Goal: Connect with others: Connect with others

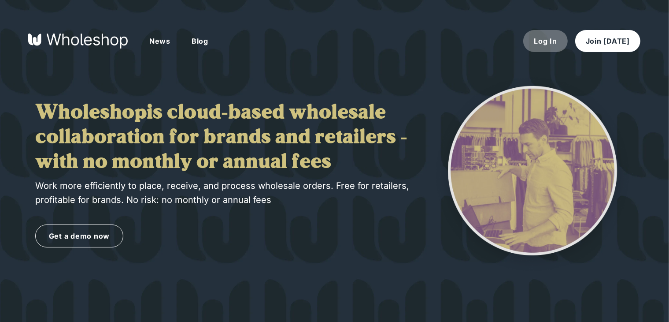
click at [551, 49] on button "Log In" at bounding box center [545, 41] width 44 height 22
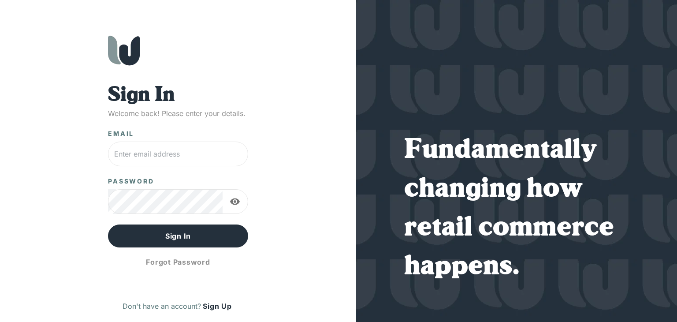
type input "[EMAIL_ADDRESS][DOMAIN_NAME]"
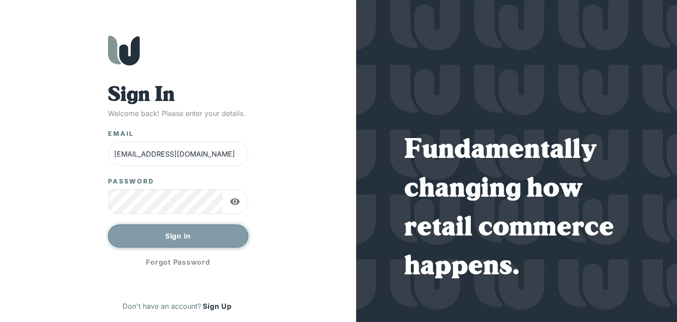
click at [218, 240] on button "Sign In" at bounding box center [178, 235] width 140 height 23
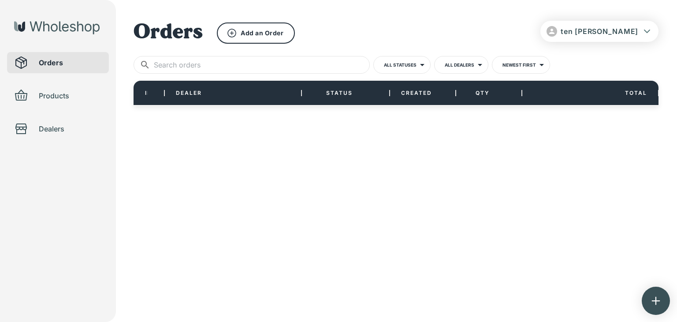
click at [640, 27] on button "ten [PERSON_NAME]" at bounding box center [599, 31] width 118 height 21
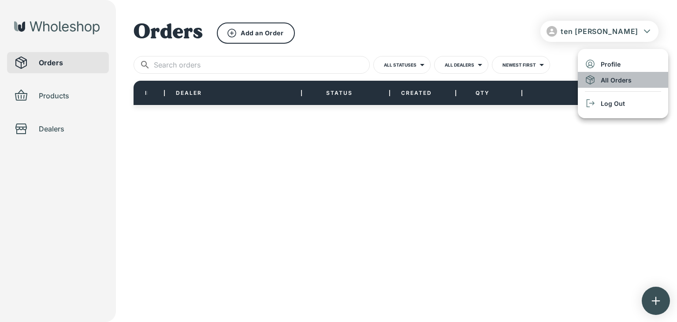
click at [610, 82] on li "All Orders" at bounding box center [623, 80] width 90 height 16
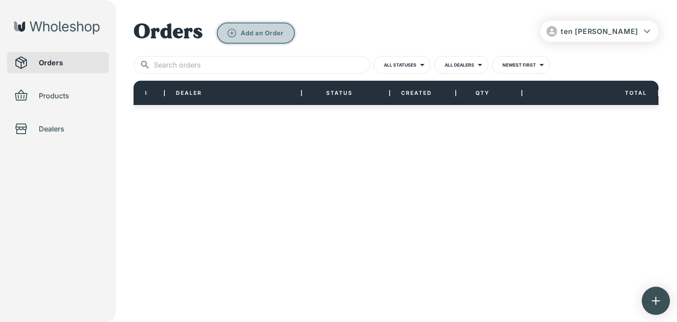
click at [283, 30] on button "Add an Order" at bounding box center [256, 32] width 78 height 21
click at [55, 130] on span "Dealers" at bounding box center [70, 128] width 63 height 11
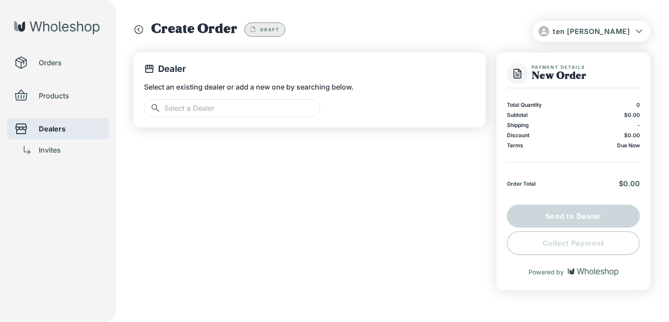
click at [55, 130] on span "Dealers" at bounding box center [70, 128] width 63 height 11
click at [60, 133] on span "Dealers" at bounding box center [70, 128] width 63 height 11
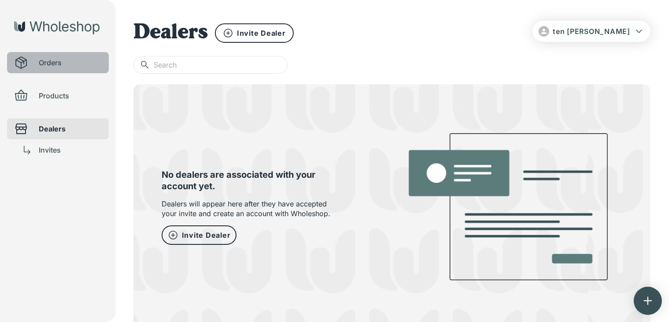
click at [57, 58] on span "Orders" at bounding box center [70, 62] width 63 height 11
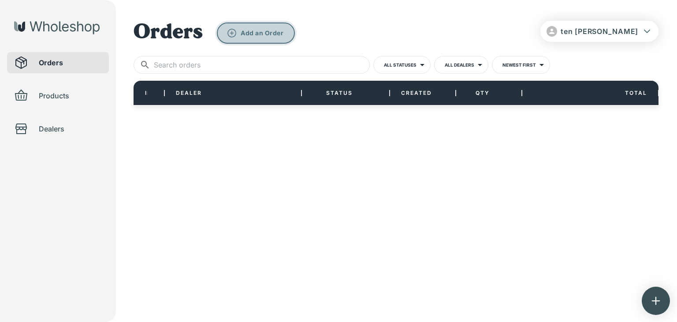
click at [277, 30] on button "Add an Order" at bounding box center [256, 32] width 78 height 21
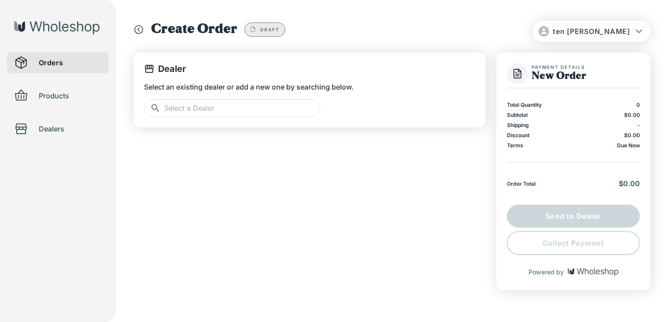
click at [245, 110] on input "text" at bounding box center [242, 108] width 156 height 18
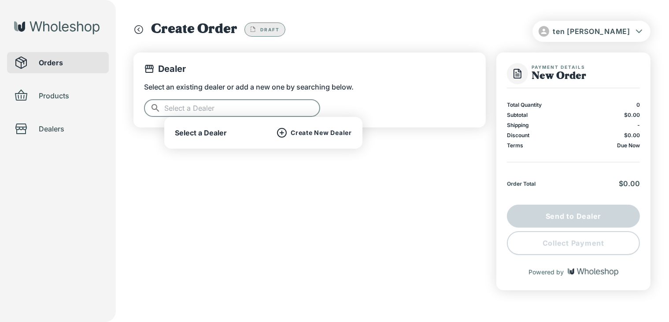
click at [298, 134] on p "Create New Dealer" at bounding box center [321, 133] width 61 height 8
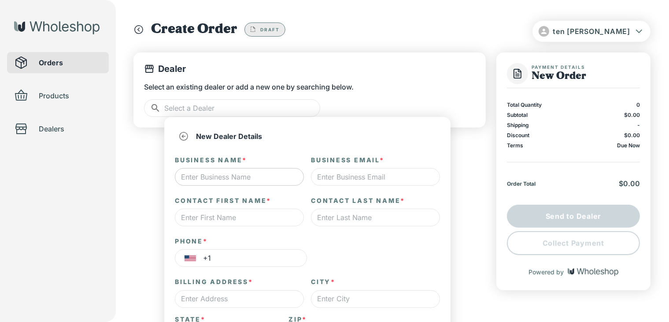
type input "*"
click at [243, 180] on input "text" at bounding box center [239, 177] width 129 height 18
type input "[PERSON_NAME]"
click at [410, 169] on input "text" at bounding box center [375, 177] width 129 height 18
type input "t"
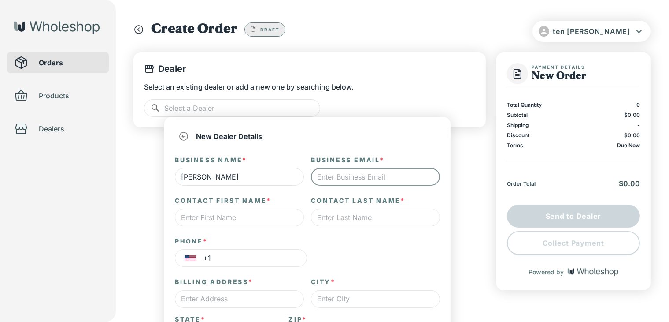
type input "t"
type input "[EMAIL_ADDRESS][DOMAIN_NAME]"
click at [235, 178] on input "[PERSON_NAME]" at bounding box center [239, 177] width 129 height 18
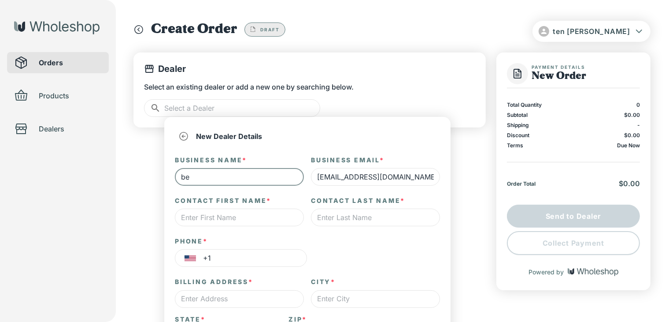
type input "b"
type input "ten [PERSON_NAME]"
click at [302, 211] on input "text" at bounding box center [239, 217] width 129 height 18
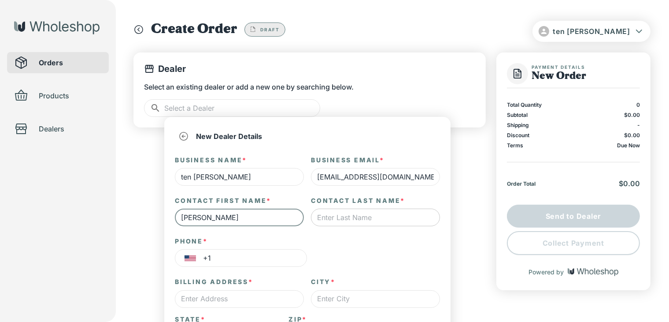
type input "[PERSON_NAME]"
click at [404, 215] on input "text" at bounding box center [375, 217] width 129 height 18
click at [418, 259] on div "Phone * ​ +1 ​" at bounding box center [307, 252] width 265 height 30
click at [409, 221] on input "text" at bounding box center [375, 217] width 129 height 18
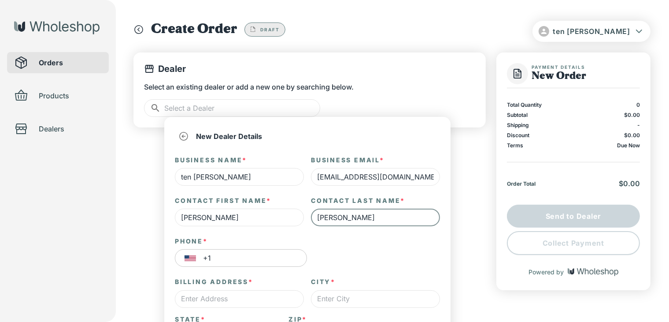
type input "[PERSON_NAME]"
click at [285, 261] on input "+1" at bounding box center [255, 258] width 104 height 18
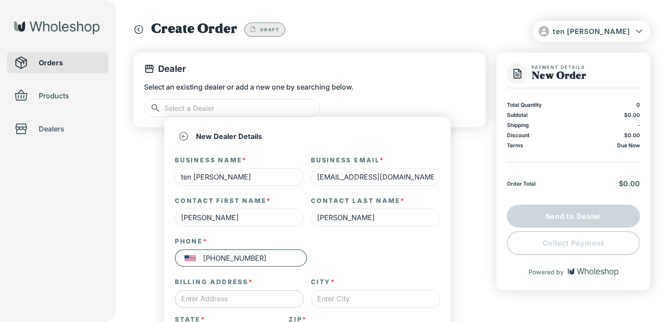
type input "[PHONE_NUMBER]"
click at [268, 296] on input "text" at bounding box center [239, 299] width 129 height 18
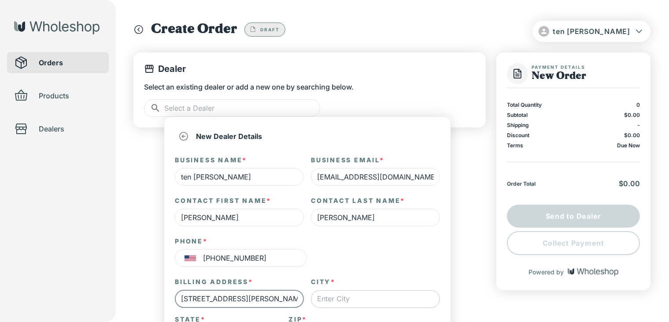
type input "[STREET_ADDRESS][PERSON_NAME]"
click at [386, 296] on input "text" at bounding box center [375, 299] width 129 height 18
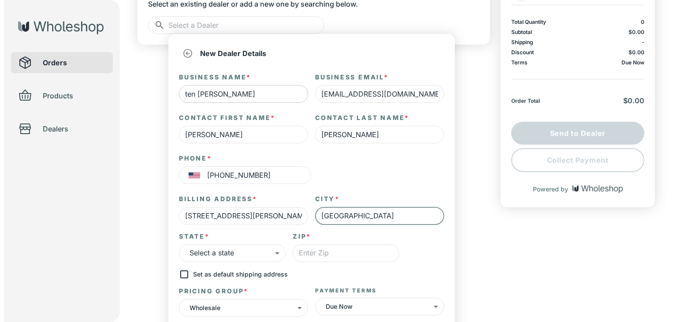
scroll to position [84, 0]
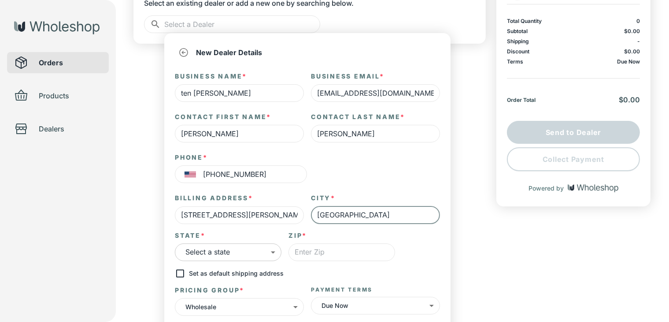
type input "[GEOGRAPHIC_DATA]"
click at [252, 248] on body "ten [PERSON_NAME] Orders Products Dealers Create Order Draft Dealer Select an e…" at bounding box center [334, 82] width 669 height 332
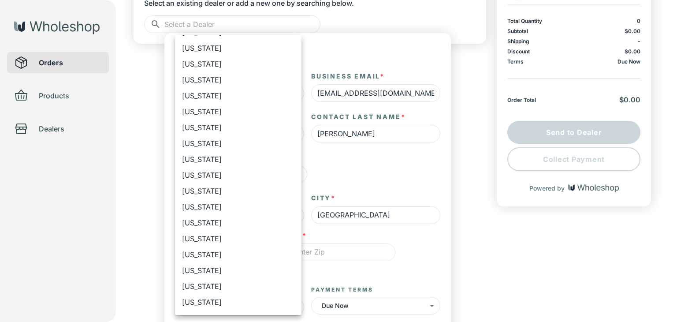
scroll to position [256, 0]
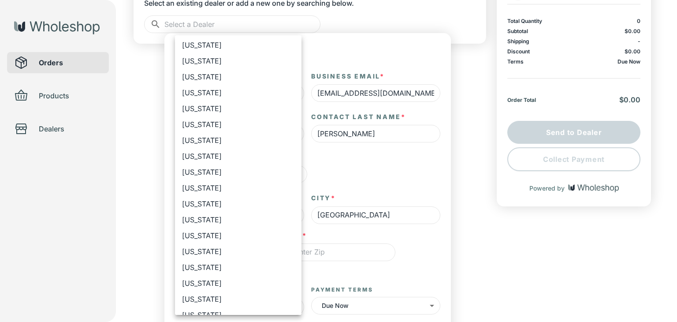
click at [218, 307] on li "[US_STATE]" at bounding box center [238, 315] width 126 height 16
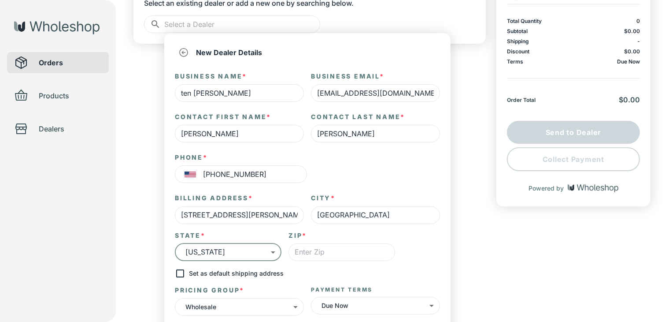
click at [258, 248] on body "ten [PERSON_NAME] Orders Products Dealers Create Order Draft Dealer Select an e…" at bounding box center [334, 82] width 669 height 332
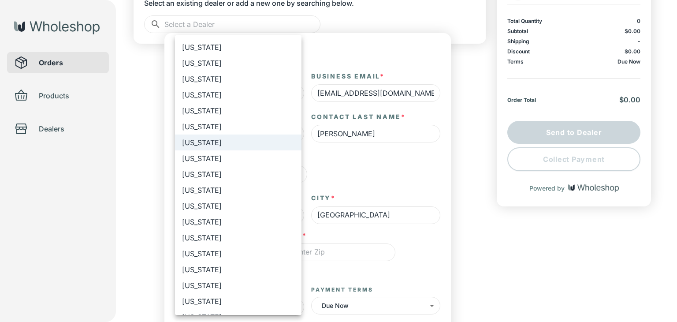
scroll to position [427, 0]
click at [215, 139] on li "[US_STATE]" at bounding box center [238, 143] width 126 height 16
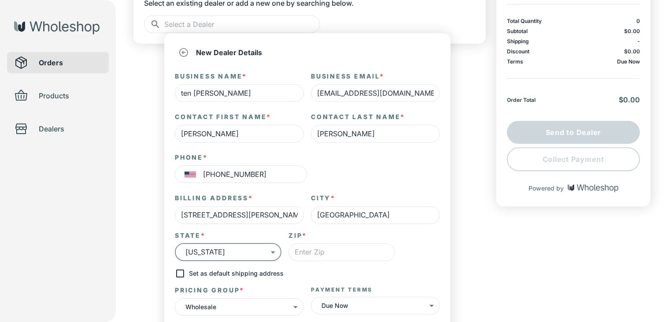
click at [241, 248] on body "ten [PERSON_NAME] Orders Products Dealers Create Order Draft Dealer Select an e…" at bounding box center [334, 82] width 669 height 332
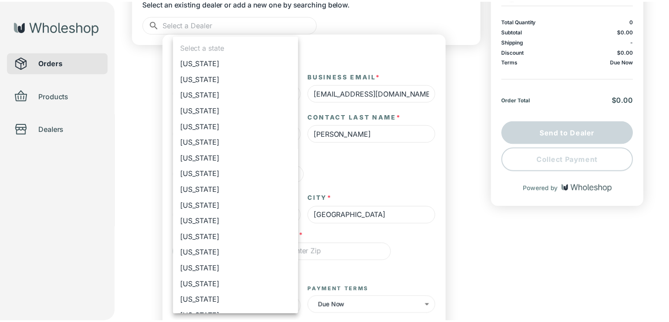
scroll to position [395, 0]
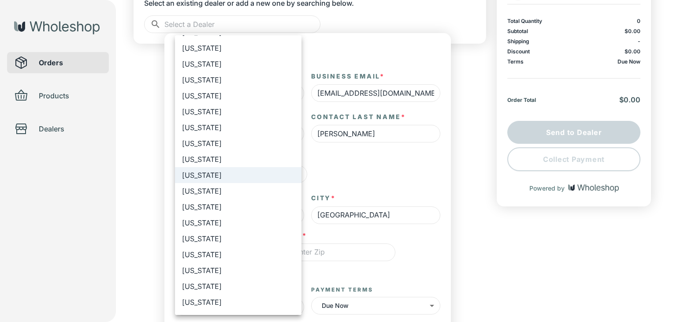
click at [240, 155] on li "[US_STATE]" at bounding box center [238, 159] width 126 height 16
type input "**"
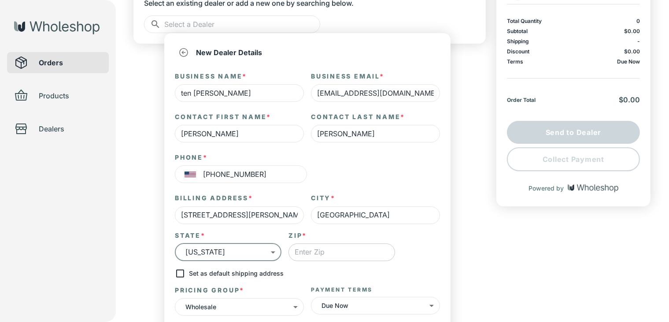
click at [351, 248] on input "text" at bounding box center [342, 252] width 107 height 18
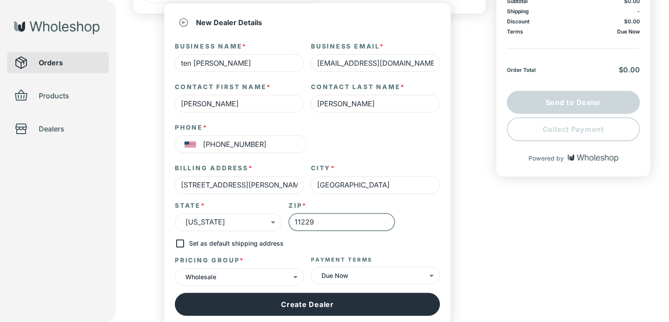
scroll to position [118, 0]
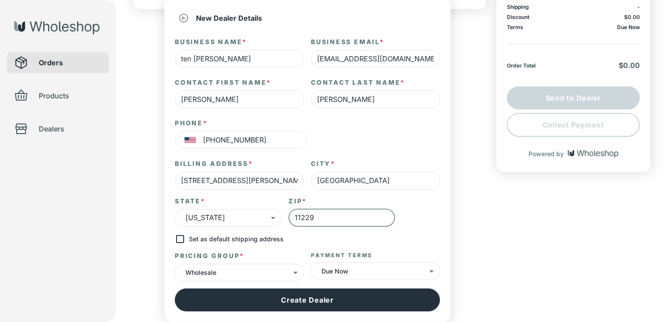
type input "11229"
click at [372, 214] on body "ten [PERSON_NAME] Orders Products Dealers Create Order Draft Dealer Select an e…" at bounding box center [334, 48] width 669 height 332
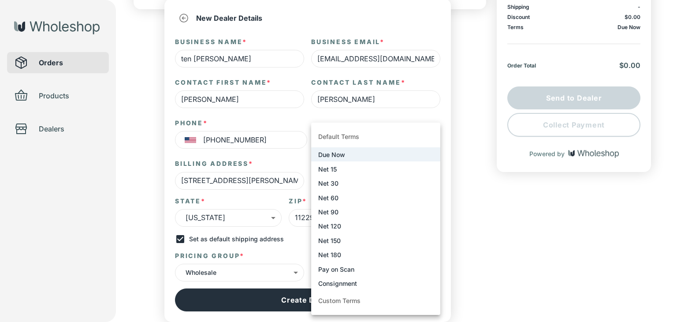
click at [395, 166] on li "Net 15" at bounding box center [375, 168] width 129 height 14
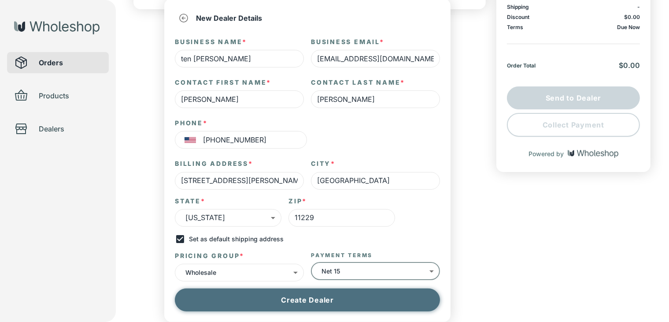
click at [382, 302] on button "Create Dealer" at bounding box center [307, 299] width 265 height 23
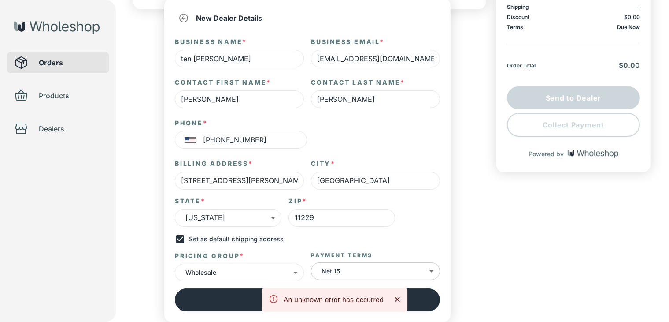
click at [425, 214] on body "ten [PERSON_NAME] Orders Products Dealers Create Order Draft Dealer Select an e…" at bounding box center [334, 48] width 669 height 332
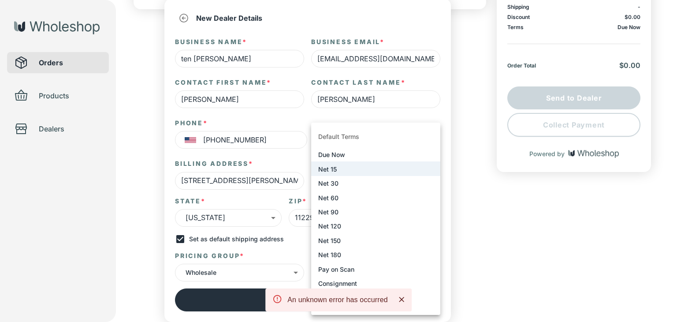
click at [406, 150] on li "Due Now" at bounding box center [375, 154] width 129 height 14
type input "*"
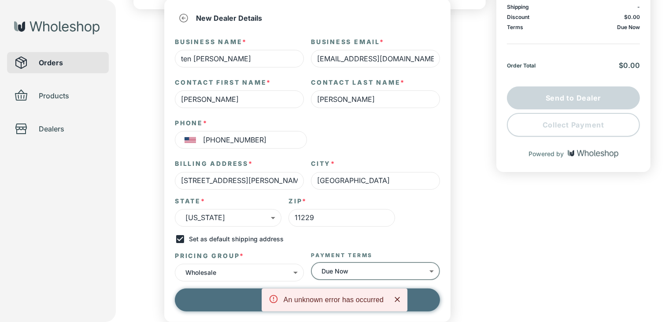
click at [245, 299] on button "Create Dealer" at bounding box center [307, 299] width 265 height 23
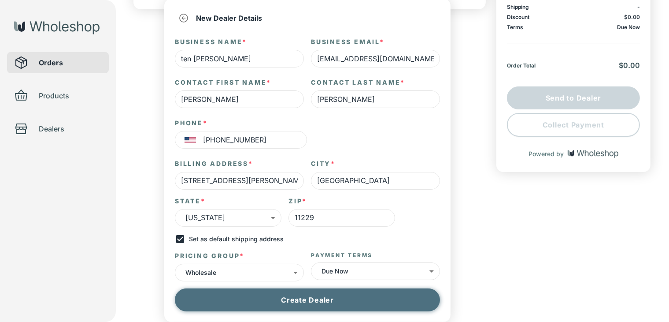
click at [371, 300] on button "Create Dealer" at bounding box center [307, 299] width 265 height 23
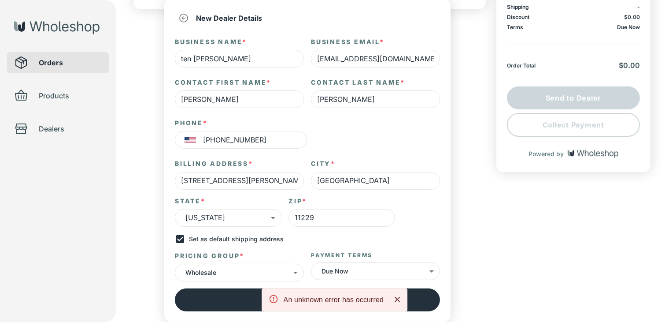
click at [400, 296] on icon "Close" at bounding box center [397, 299] width 9 height 9
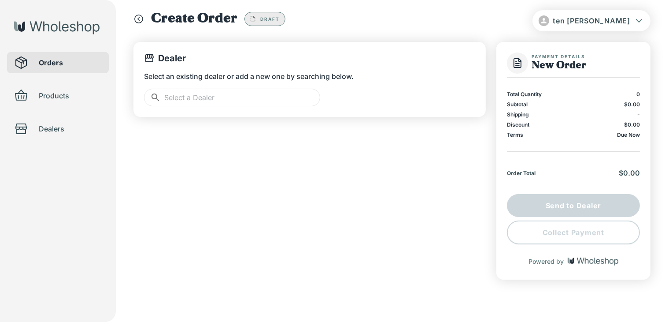
scroll to position [10, 0]
click at [311, 91] on input "text" at bounding box center [242, 98] width 156 height 18
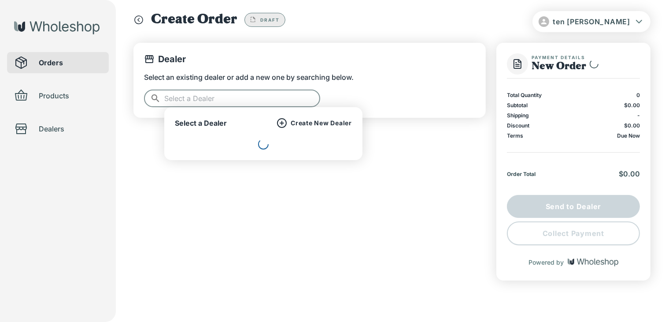
click at [328, 118] on div "Create New Dealer" at bounding box center [314, 123] width 75 height 11
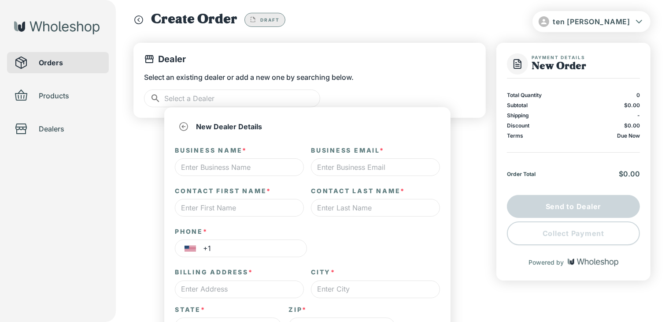
type input "*"
click at [282, 163] on input "text" at bounding box center [239, 167] width 129 height 18
click at [41, 127] on span "Dealers" at bounding box center [70, 128] width 63 height 11
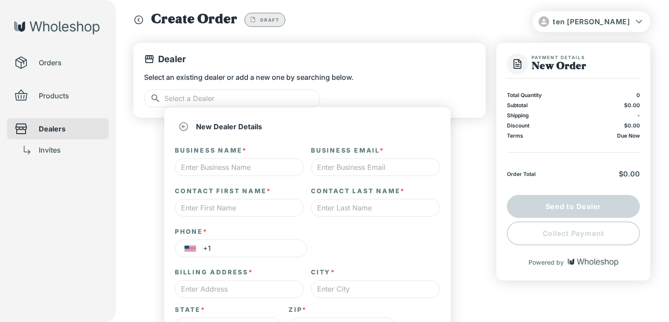
click at [36, 151] on div at bounding box center [26, 150] width 25 height 11
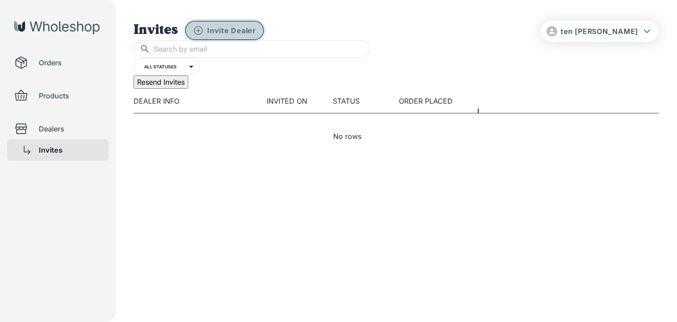
click at [229, 33] on p "Invite Dealer" at bounding box center [231, 30] width 49 height 11
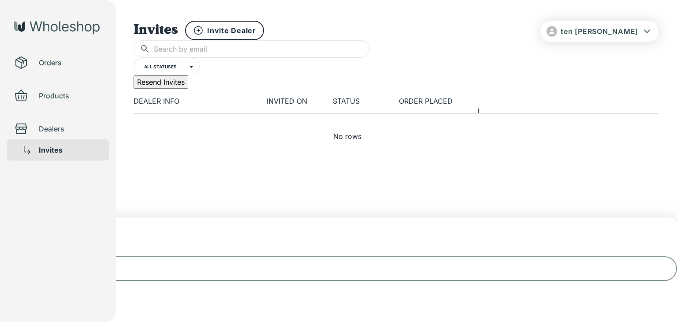
click at [290, 256] on input "text" at bounding box center [347, 268] width 659 height 25
type input "[EMAIL_ADDRESS][DOMAIN_NAME]"
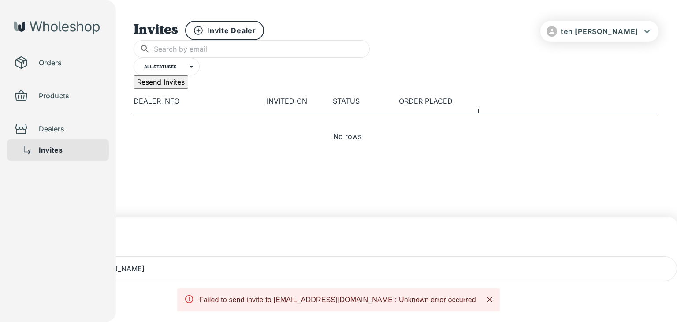
click at [14, 203] on icon "button" at bounding box center [9, 208] width 11 height 11
